Goal: Information Seeking & Learning: Learn about a topic

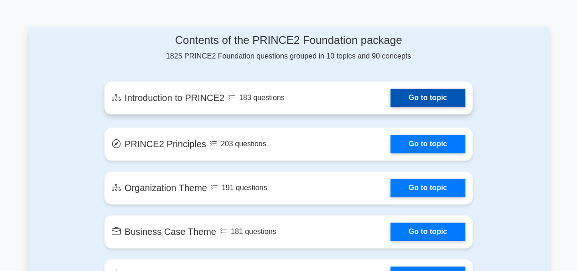
click at [425, 101] on link "Go to topic" at bounding box center [428, 98] width 75 height 18
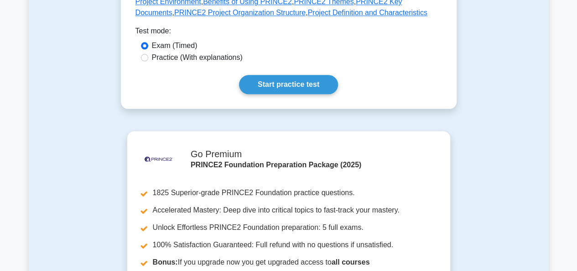
scroll to position [505, 0]
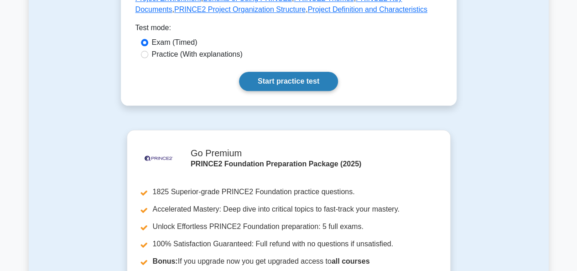
click at [298, 72] on link "Start practice test" at bounding box center [288, 81] width 99 height 19
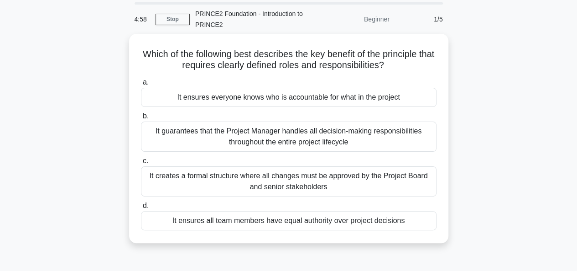
scroll to position [22, 0]
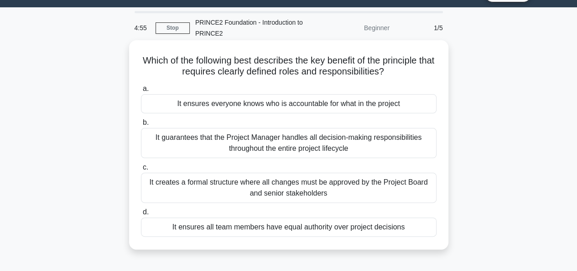
click at [241, 139] on div "It guarantees that the Project Manager handles all decision-making responsibili…" at bounding box center [289, 143] width 296 height 30
click at [141, 125] on input "b. It guarantees that the Project Manager handles all decision-making responsib…" at bounding box center [141, 123] width 0 height 6
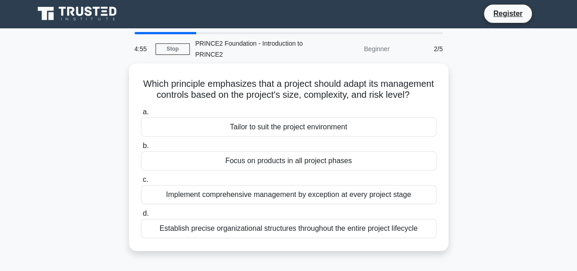
scroll to position [0, 0]
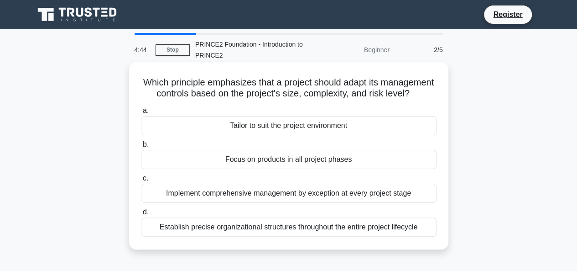
click at [230, 169] on div "Focus on products in all project phases" at bounding box center [289, 159] width 296 height 19
click at [141, 147] on input "b. Focus on products in all project phases" at bounding box center [141, 144] width 0 height 6
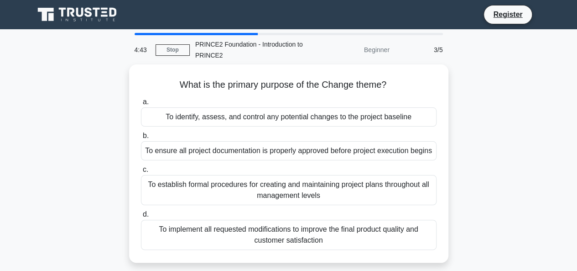
scroll to position [18, 0]
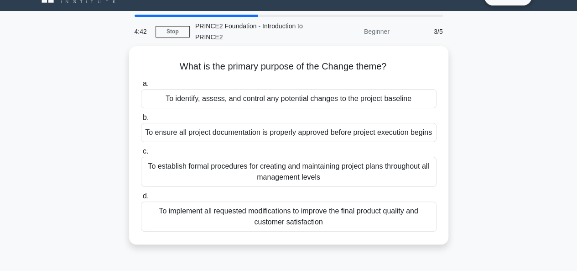
click at [230, 170] on div "To establish formal procedures for creating and maintaining project plans throu…" at bounding box center [289, 172] width 296 height 30
click at [141, 154] on input "c. To establish formal procedures for creating and maintaining project plans th…" at bounding box center [141, 151] width 0 height 6
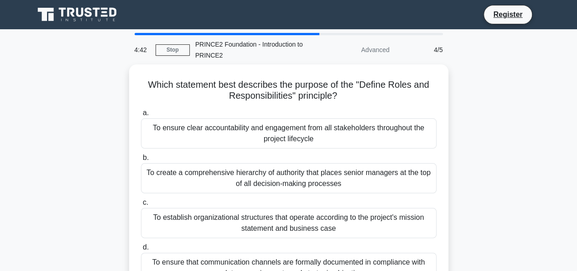
scroll to position [0, 0]
click at [230, 170] on div "To create a comprehensive hierarchy of authority that places senior managers at…" at bounding box center [289, 178] width 296 height 30
click at [141, 161] on input "b. To create a comprehensive hierarchy of authority that places senior managers…" at bounding box center [141, 158] width 0 height 6
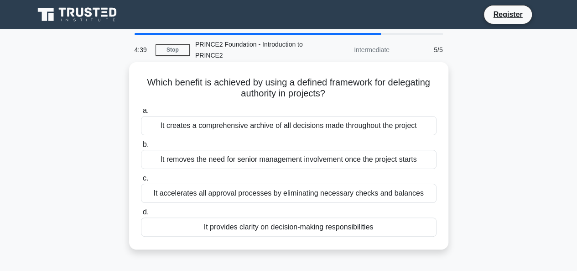
click at [235, 162] on div "It removes the need for senior management involvement once the project starts" at bounding box center [289, 159] width 296 height 19
click at [141, 147] on input "b. It removes the need for senior management involvement once the project starts" at bounding box center [141, 144] width 0 height 6
